Goal: Check status: Check status

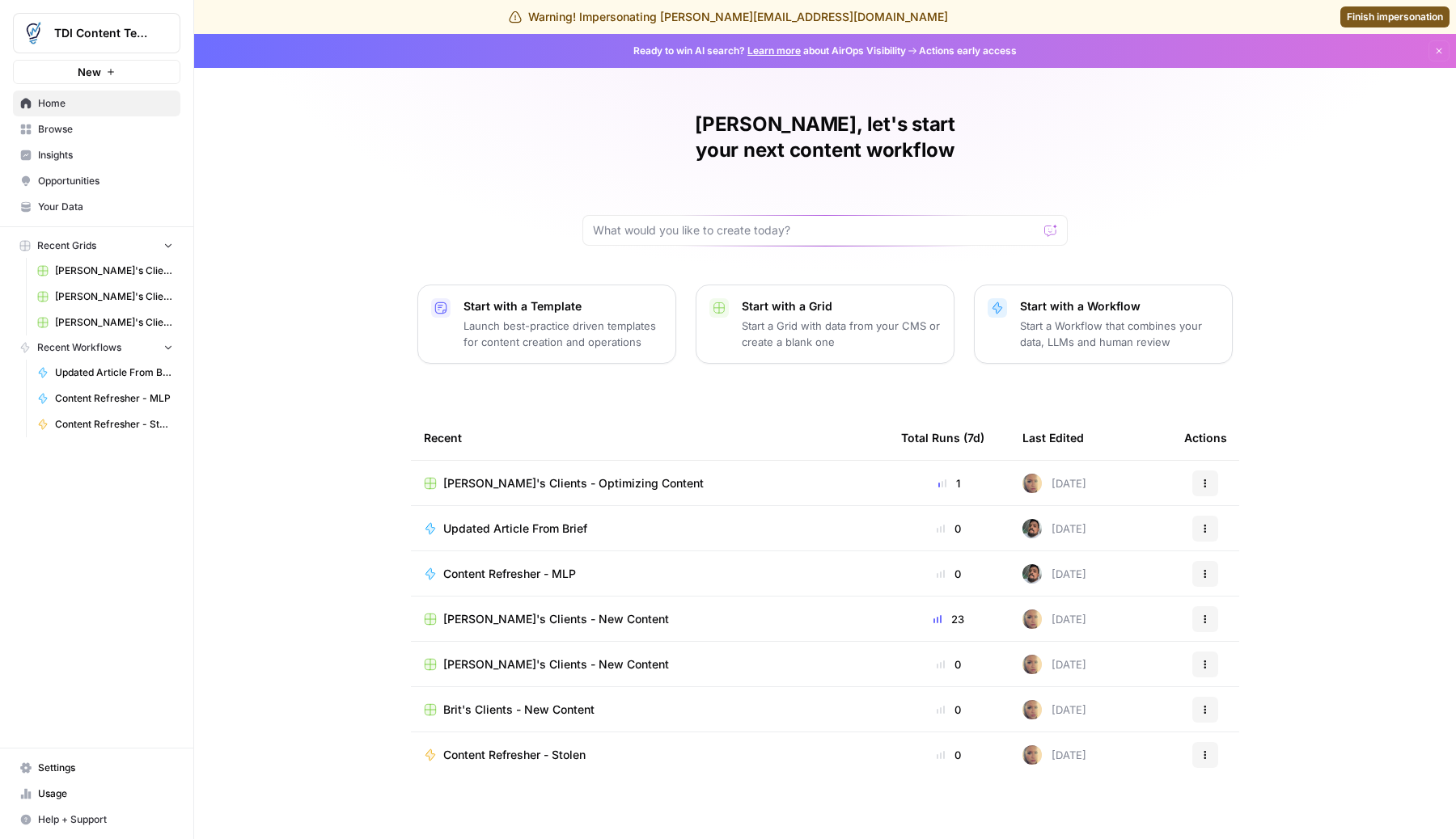
click at [82, 784] on link "Usage" at bounding box center [97, 793] width 167 height 26
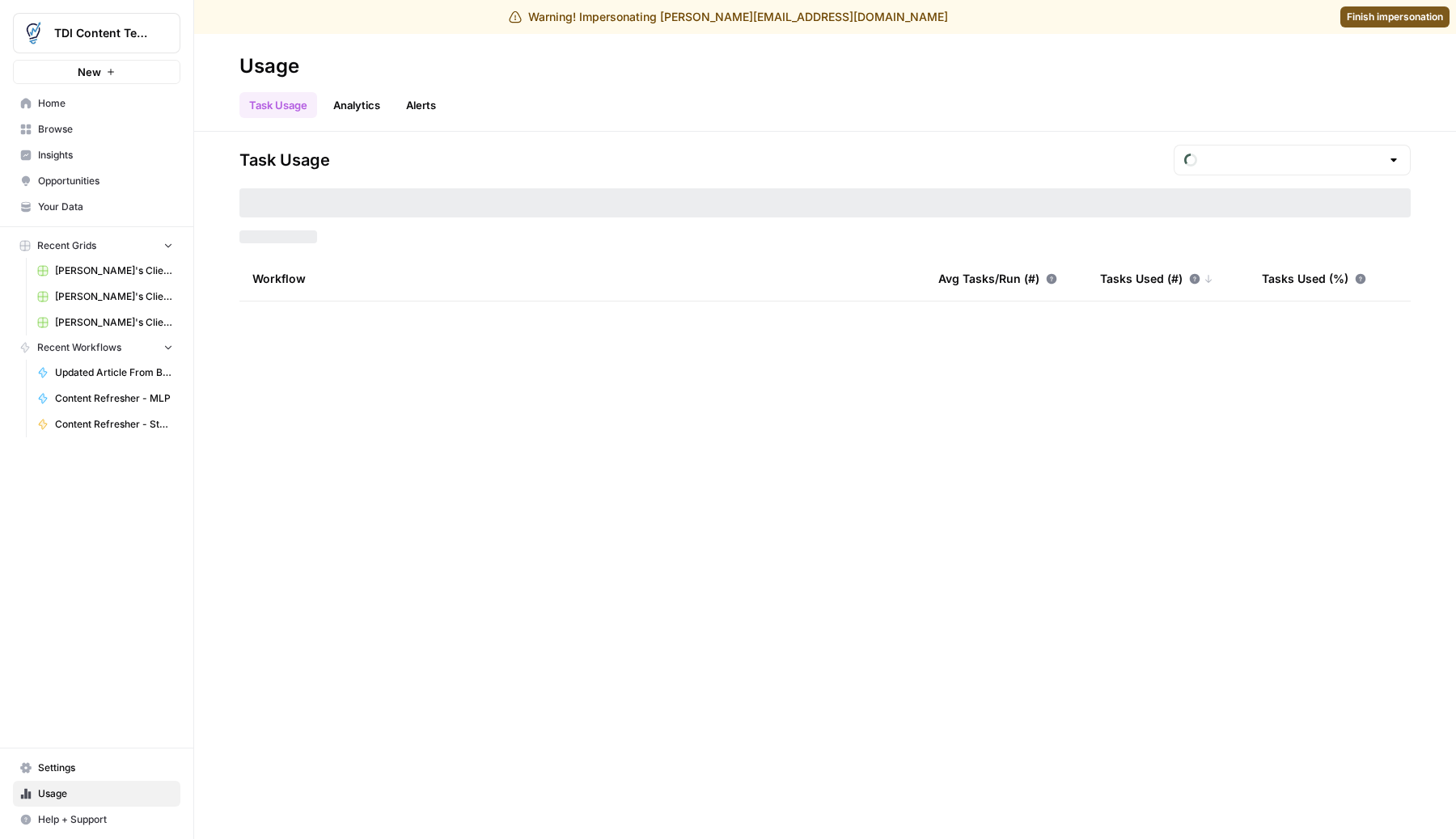
type input "September Tasks"
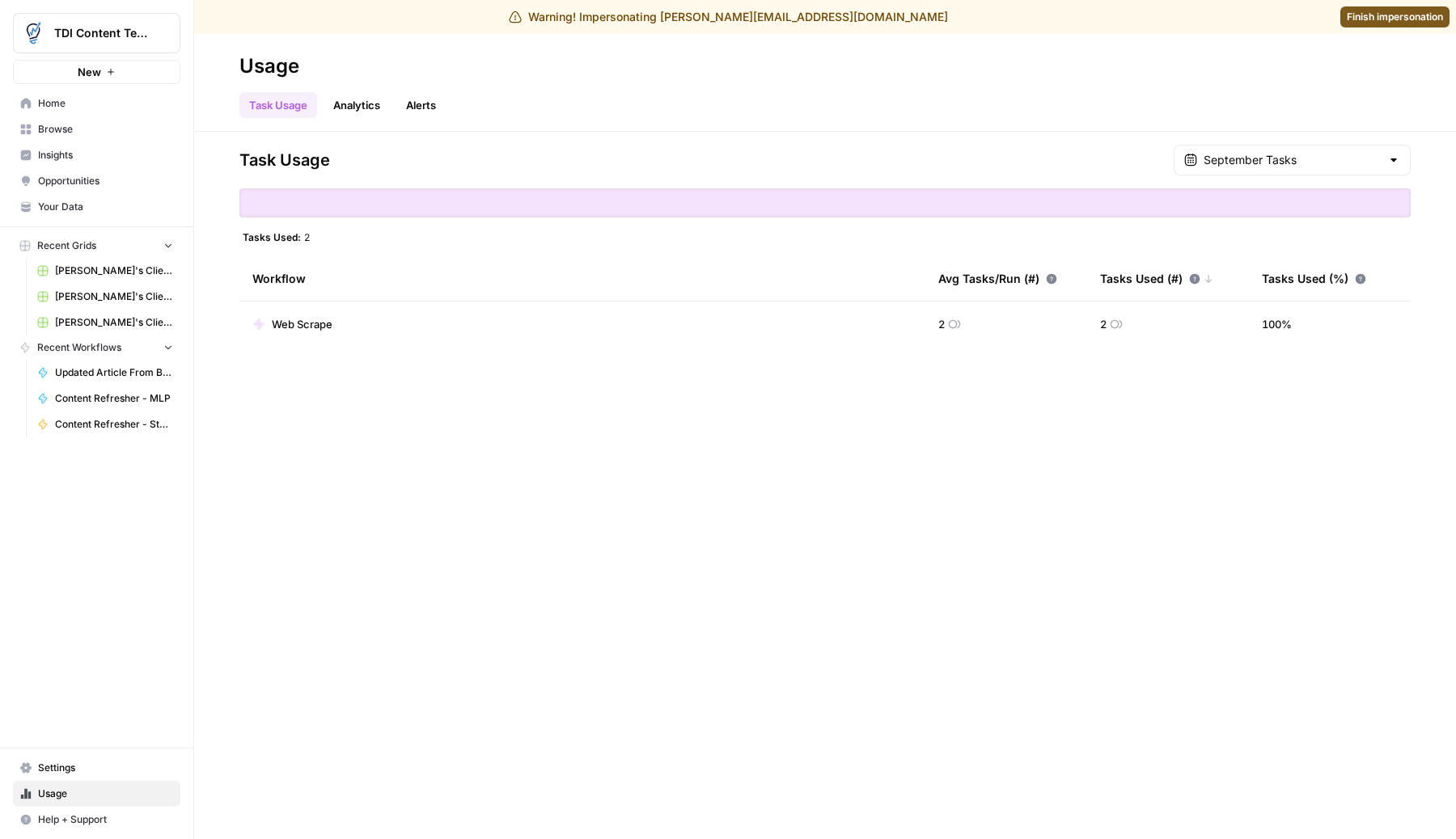
click at [1323, 170] on div "September Tasks" at bounding box center [1292, 160] width 237 height 31
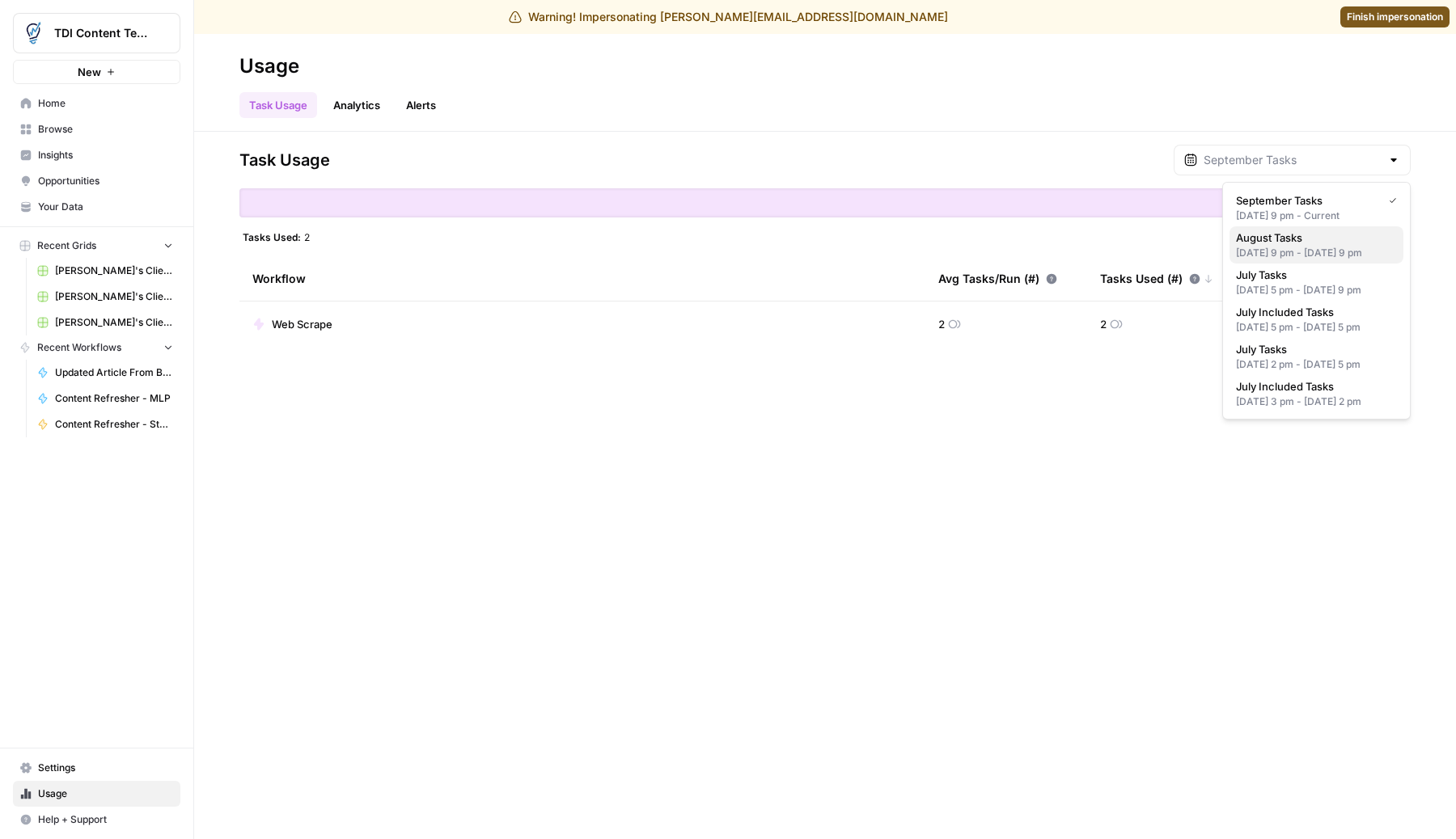
click at [1304, 241] on span "August Tasks" at bounding box center [1313, 238] width 154 height 17
type input "August Tasks"
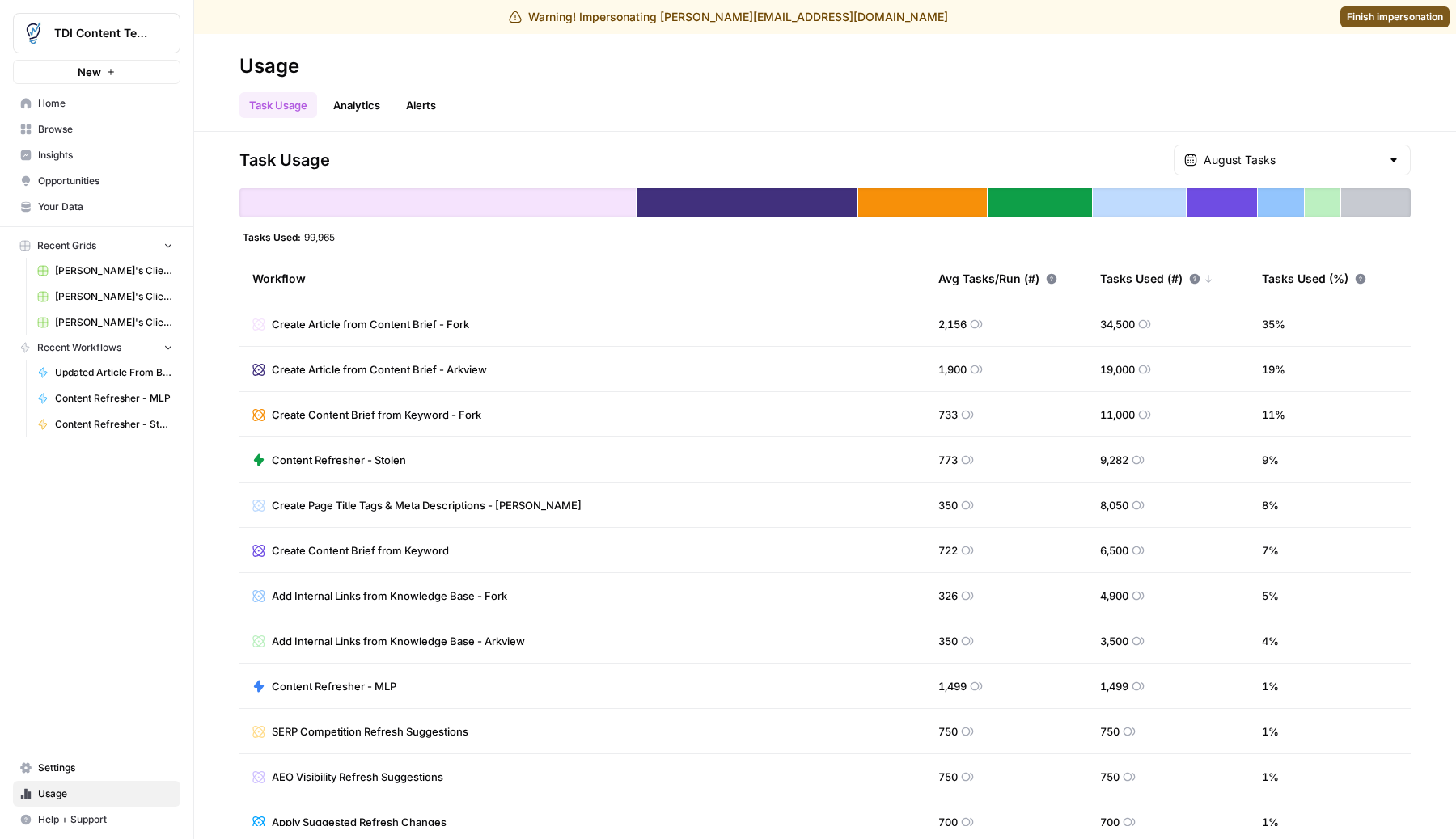
scroll to position [200, 0]
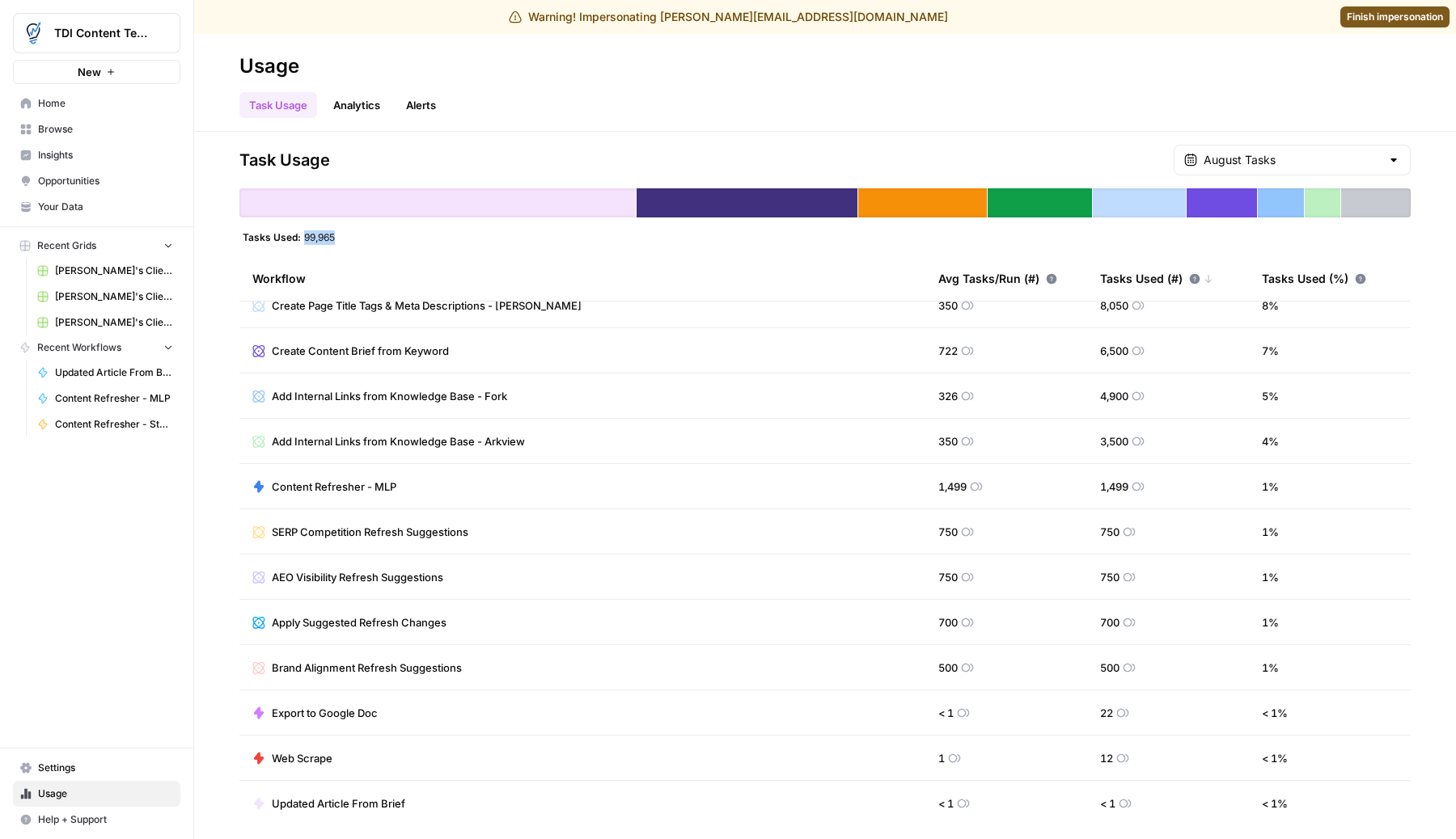
drag, startPoint x: 340, startPoint y: 239, endPoint x: 303, endPoint y: 241, distance: 37.1
click at [303, 241] on div "Tasks Used: 99,965" at bounding box center [825, 237] width 1171 height 13
copy span "99,965"
click at [1393, 17] on span "Finish impersonation" at bounding box center [1395, 17] width 96 height 15
